Goal: Transaction & Acquisition: Purchase product/service

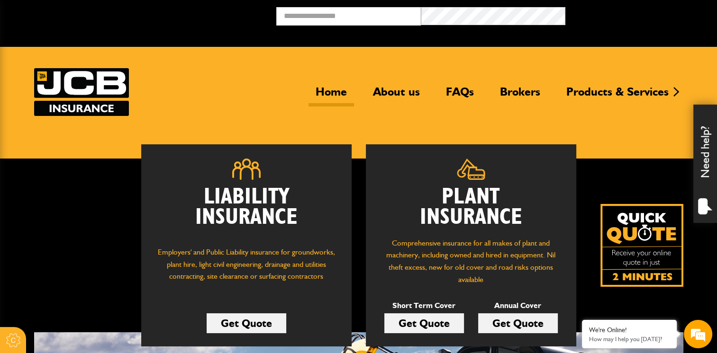
click at [416, 323] on link "Get Quote" at bounding box center [424, 324] width 80 height 20
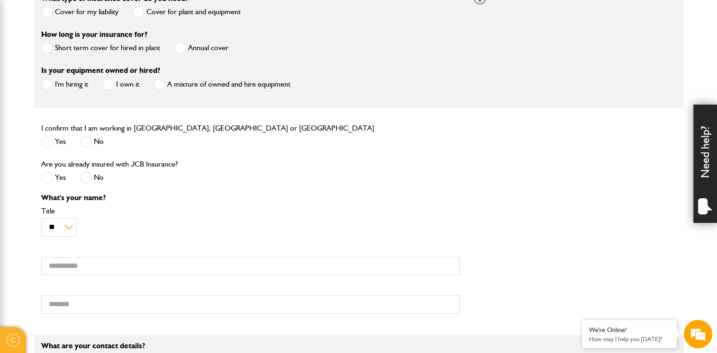
scroll to position [315, 0]
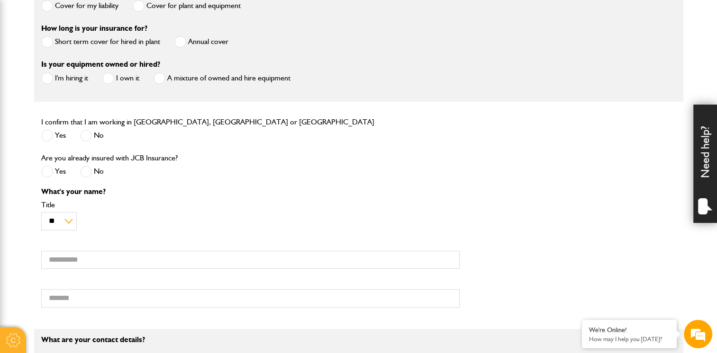
click at [106, 37] on label "Short term cover for hired in plant" at bounding box center [100, 42] width 119 height 12
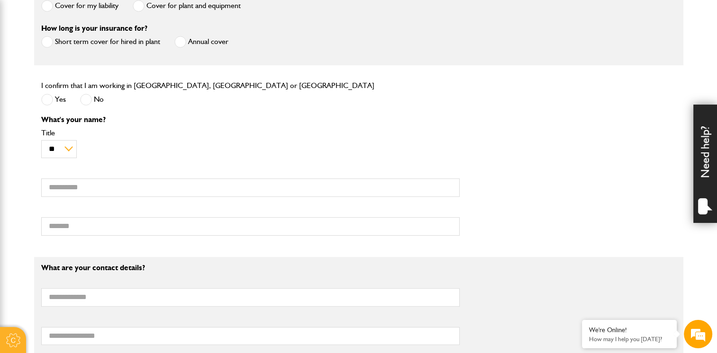
scroll to position [242, 0]
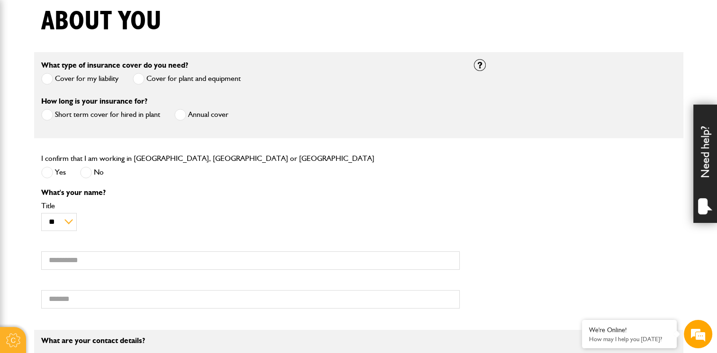
click at [44, 170] on span at bounding box center [47, 173] width 12 height 12
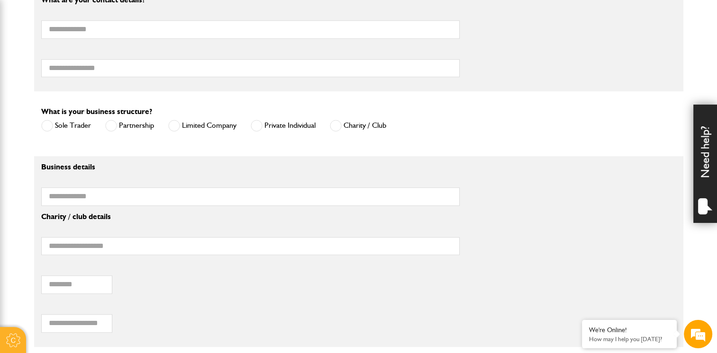
scroll to position [602, 0]
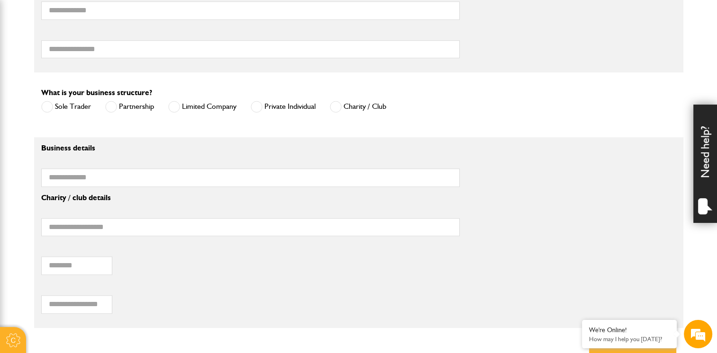
click at [256, 106] on span at bounding box center [257, 107] width 12 height 12
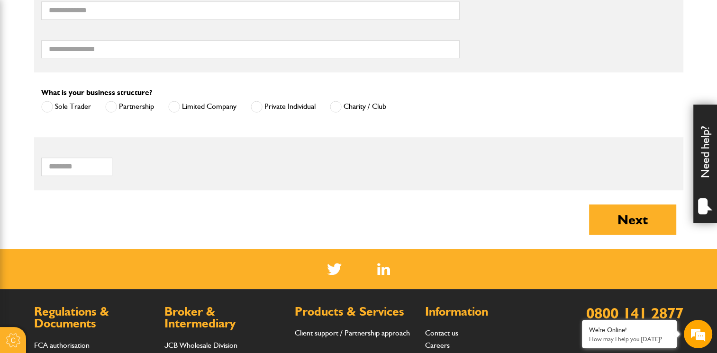
click at [108, 109] on span at bounding box center [111, 107] width 12 height 12
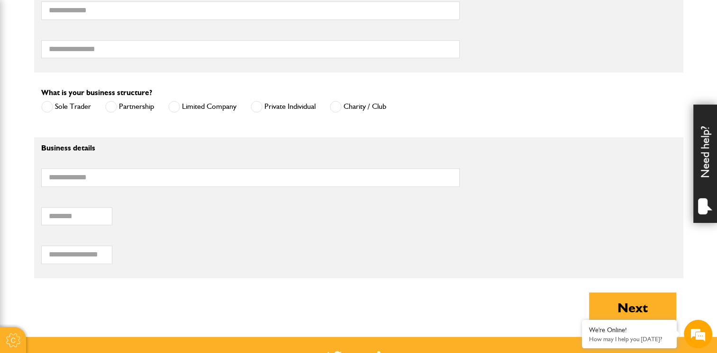
click at [168, 107] on span at bounding box center [174, 107] width 12 height 12
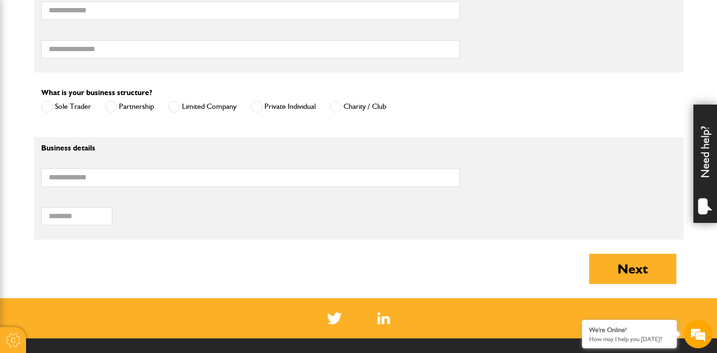
click at [255, 103] on span at bounding box center [257, 107] width 12 height 12
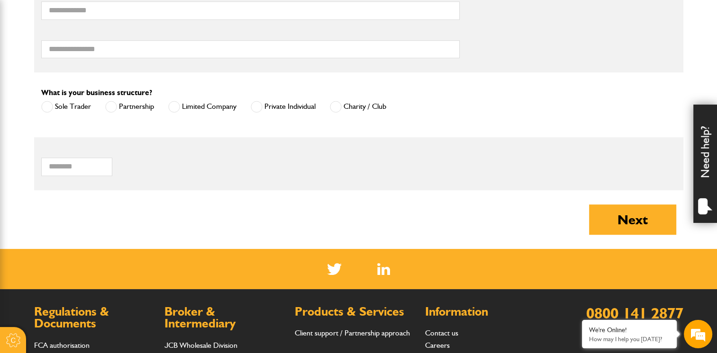
click at [48, 104] on span at bounding box center [47, 107] width 12 height 12
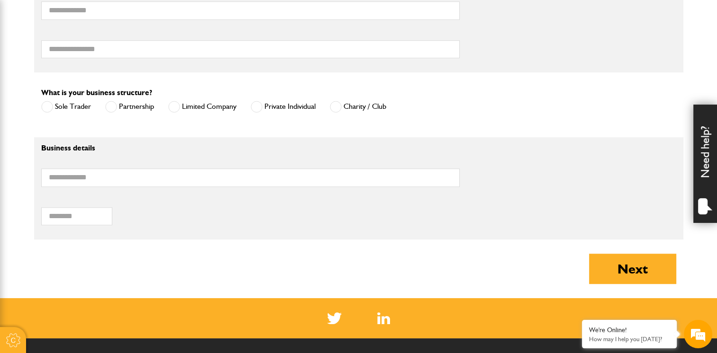
click at [121, 107] on label "Partnership" at bounding box center [129, 107] width 49 height 12
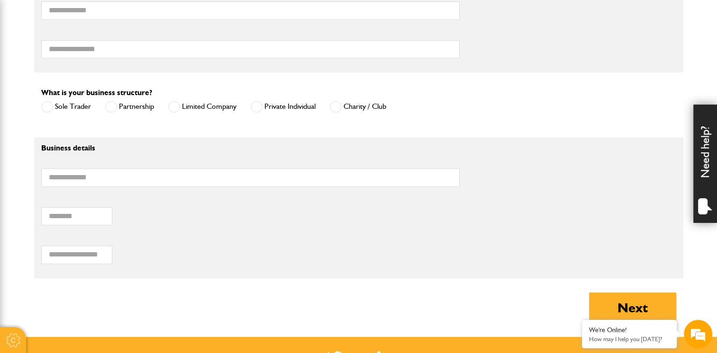
click at [195, 105] on label "Limited Company" at bounding box center [202, 107] width 68 height 12
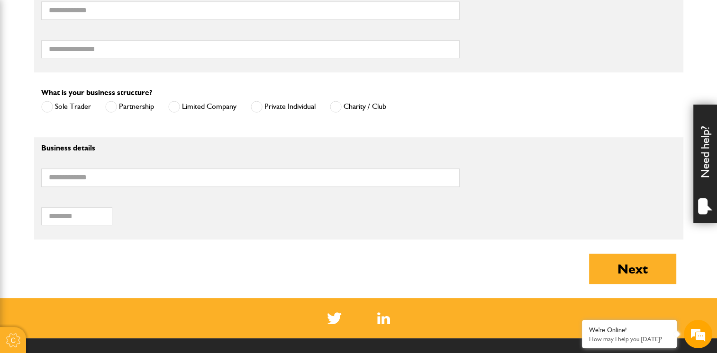
click at [264, 105] on label "Private Individual" at bounding box center [283, 107] width 65 height 12
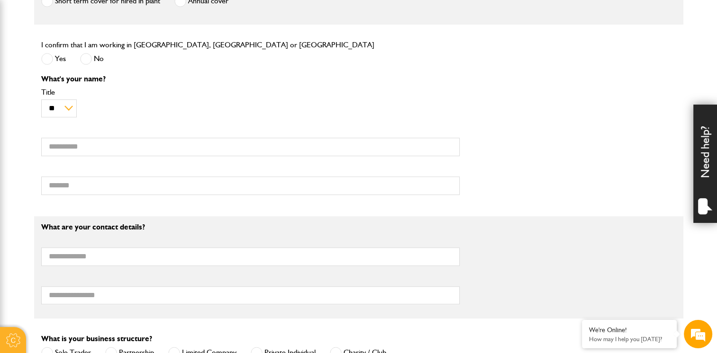
scroll to position [337, 0]
